Goal: Find specific page/section: Find specific page/section

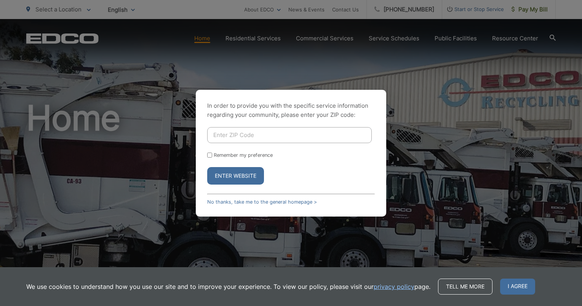
click at [228, 136] on input "Enter ZIP Code" at bounding box center [289, 135] width 165 height 16
type input "92024"
click at [209, 157] on input "Remember my preference" at bounding box center [209, 155] width 5 height 5
checkbox input "true"
click at [234, 175] on button "Enter Website" at bounding box center [235, 176] width 57 height 18
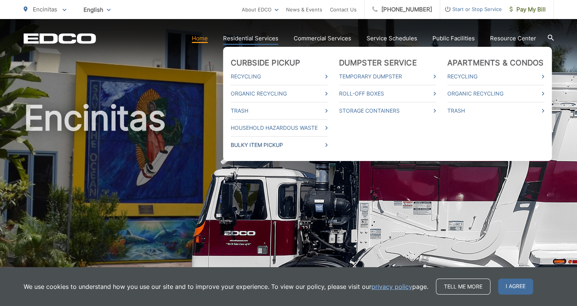
click at [277, 143] on link "Bulky Item Pickup" at bounding box center [279, 145] width 97 height 9
